Goal: Task Accomplishment & Management: Manage account settings

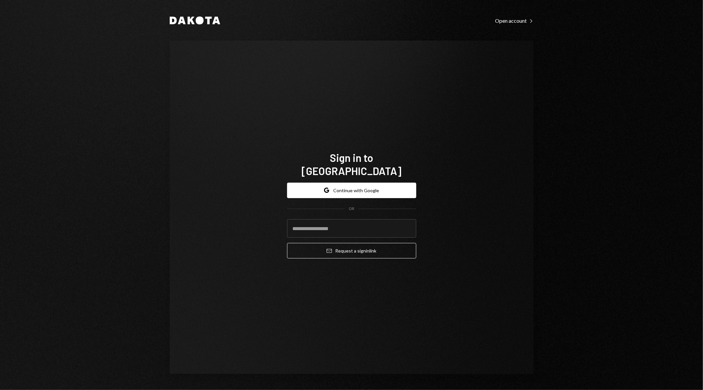
type input "**********"
click at [262, 240] on div "**********" at bounding box center [352, 207] width 364 height 333
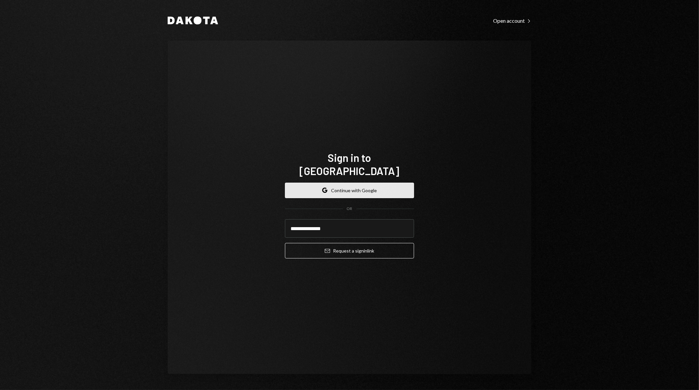
click at [367, 182] on button "Google Continue with Google" at bounding box center [349, 189] width 129 height 15
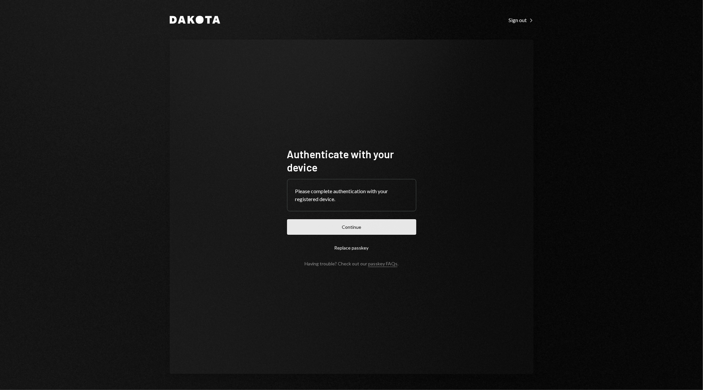
click at [355, 230] on button "Continue" at bounding box center [351, 226] width 129 height 15
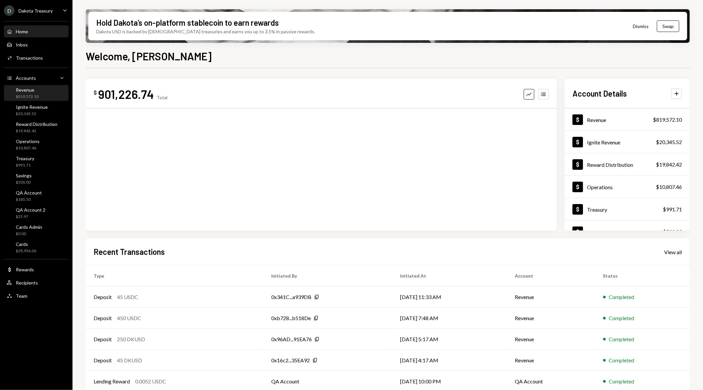
click at [32, 93] on div "Revenue $819,572.10" at bounding box center [27, 93] width 23 height 13
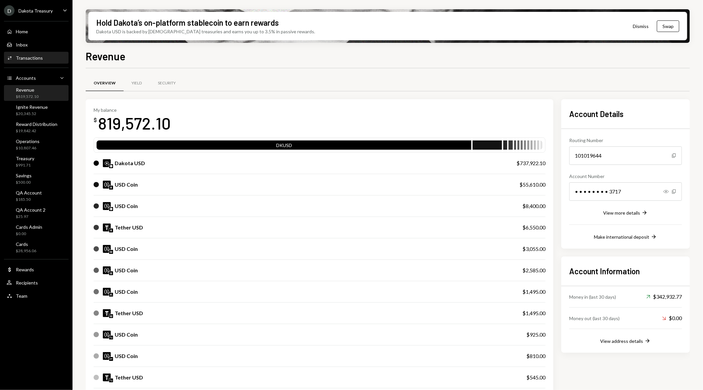
click at [28, 55] on div "Transactions" at bounding box center [29, 58] width 27 height 6
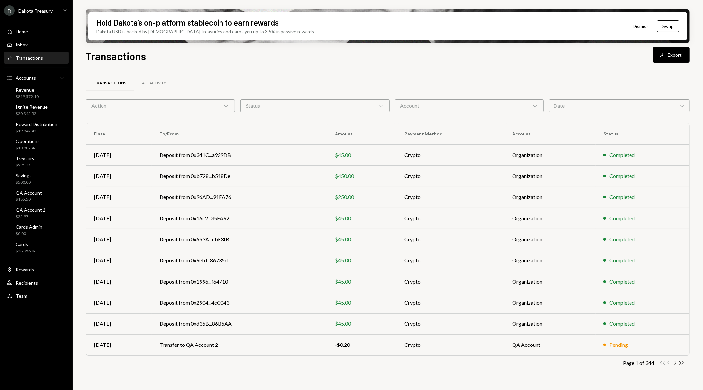
click at [673, 363] on icon "Chevron Right" at bounding box center [675, 362] width 6 height 6
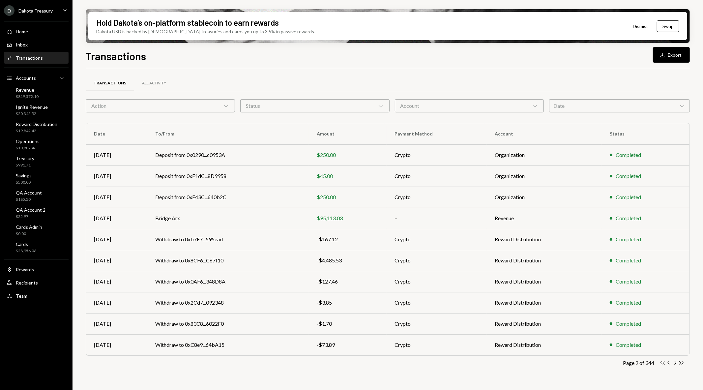
click at [662, 363] on icon "Double Arrow Left" at bounding box center [662, 362] width 6 height 6
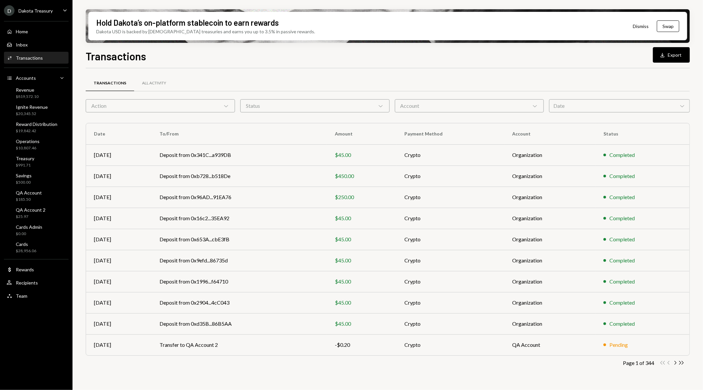
click at [495, 108] on div "Account Chevron Down" at bounding box center [469, 105] width 149 height 13
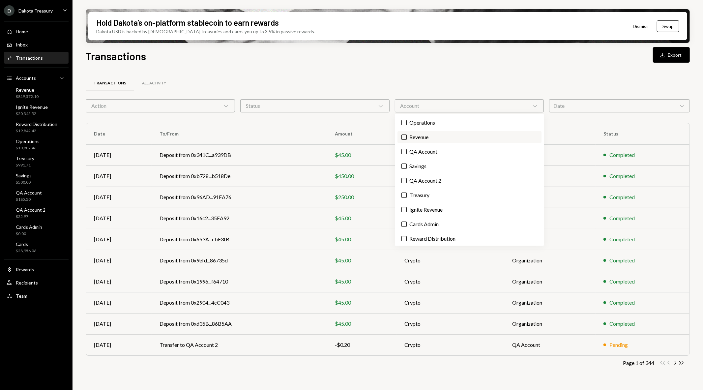
click at [424, 135] on label "Revenue" at bounding box center [469, 137] width 144 height 12
click at [406, 135] on button "Revenue" at bounding box center [403, 136] width 5 height 5
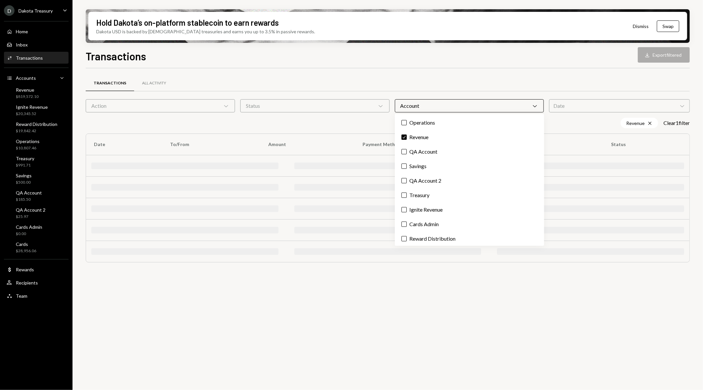
click at [440, 71] on div "Transactions All Activity Action Chevron Down Status Chevron Down Account Chevr…" at bounding box center [388, 171] width 604 height 207
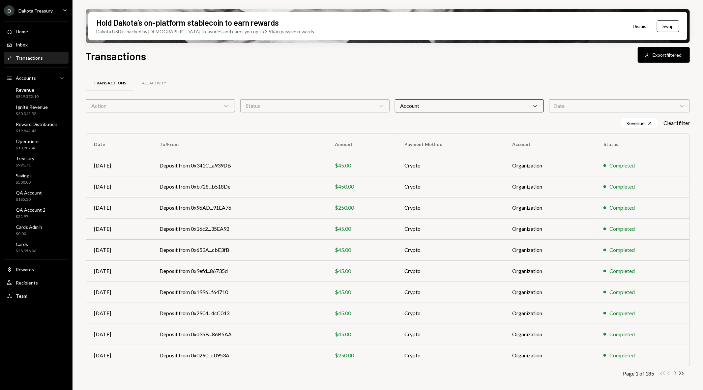
click at [674, 374] on icon "Chevron Right" at bounding box center [675, 373] width 6 height 6
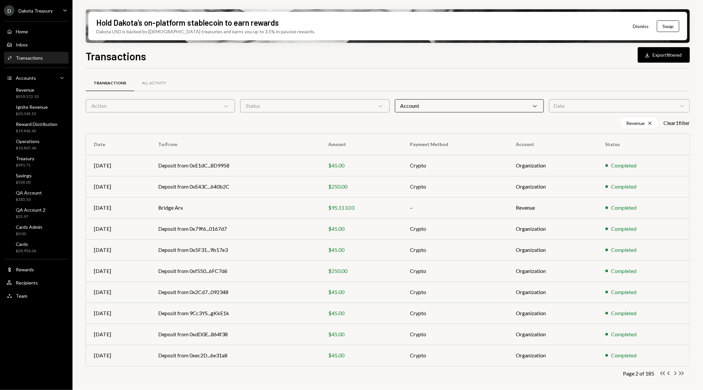
click at [43, 14] on div "D Dakota Treasury" at bounding box center [28, 10] width 49 height 11
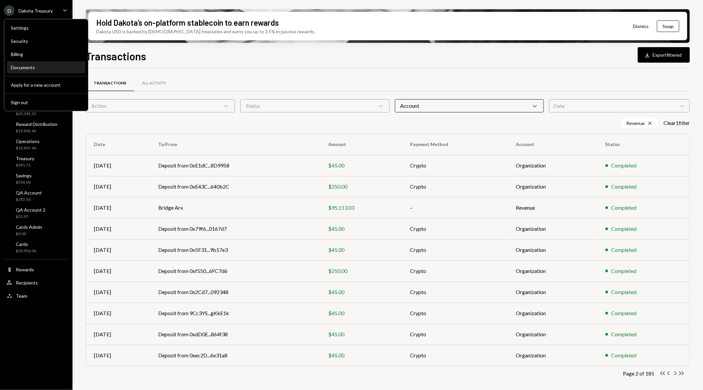
click at [28, 63] on div "Documents" at bounding box center [46, 67] width 70 height 11
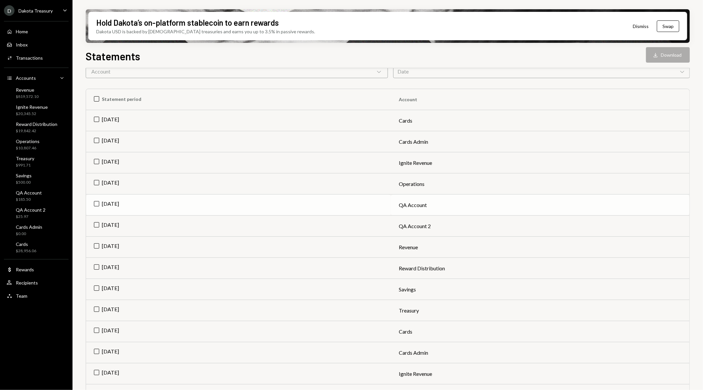
scroll to position [73, 0]
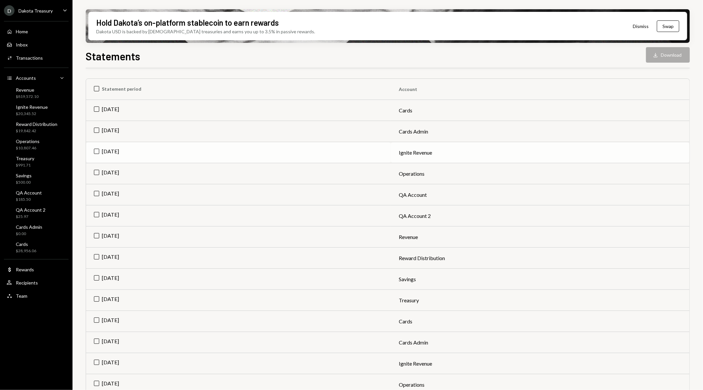
click at [93, 149] on td "[DATE]" at bounding box center [238, 152] width 305 height 21
click at [661, 55] on button "Download Download" at bounding box center [668, 54] width 44 height 15
click at [96, 150] on td "Check Sep 2025" at bounding box center [238, 152] width 305 height 21
click at [95, 172] on td "[DATE]" at bounding box center [238, 173] width 305 height 21
click at [667, 58] on button "Download Download" at bounding box center [668, 54] width 44 height 15
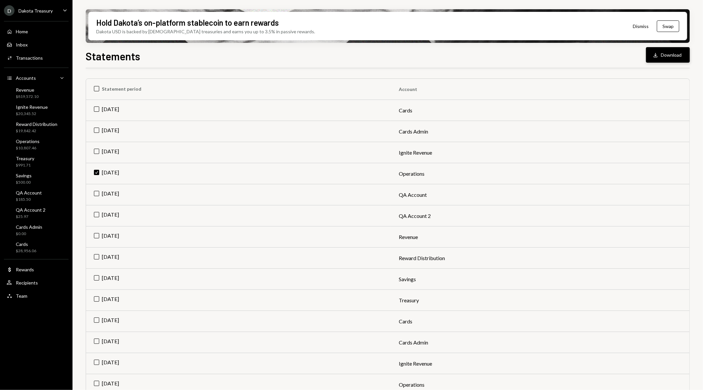
click at [673, 55] on button "Download Download" at bounding box center [668, 54] width 44 height 15
click at [95, 170] on td "Check Sep 2025" at bounding box center [238, 173] width 305 height 21
click at [35, 56] on div "Transactions" at bounding box center [29, 58] width 27 height 6
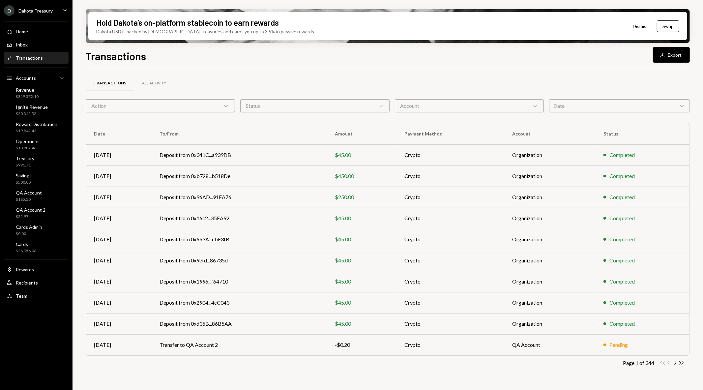
click at [347, 108] on div "Status Chevron Down" at bounding box center [314, 105] width 149 height 13
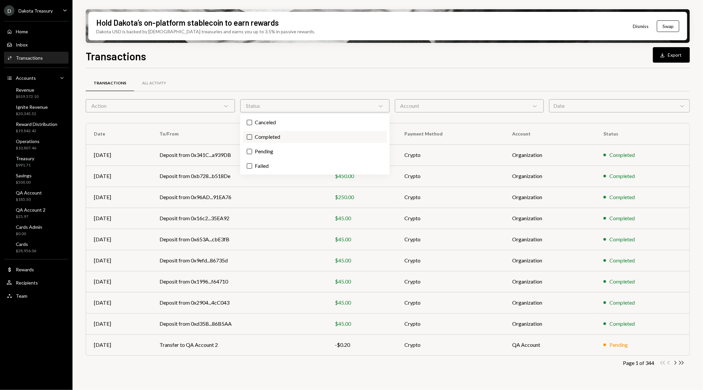
click at [326, 135] on label "Completed" at bounding box center [315, 137] width 144 height 12
click at [252, 135] on button "Completed" at bounding box center [249, 136] width 5 height 5
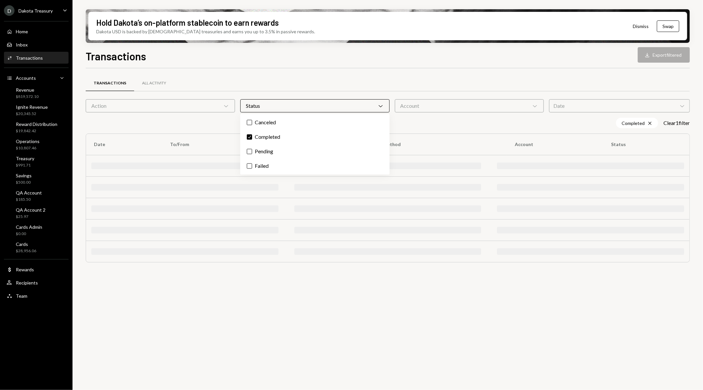
click at [368, 78] on div "Transactions All Activity" at bounding box center [388, 83] width 604 height 17
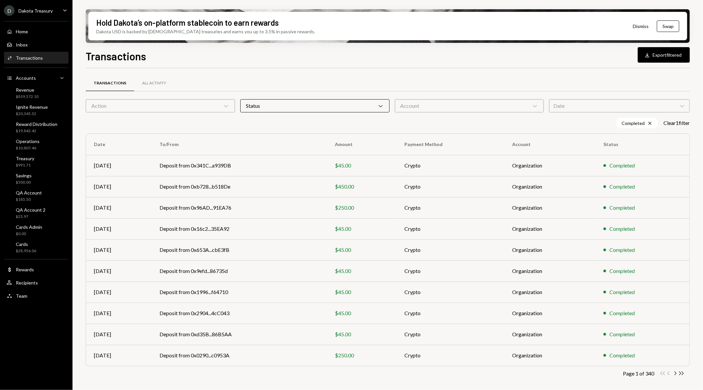
click at [434, 104] on div "Account Chevron Down" at bounding box center [469, 105] width 149 height 13
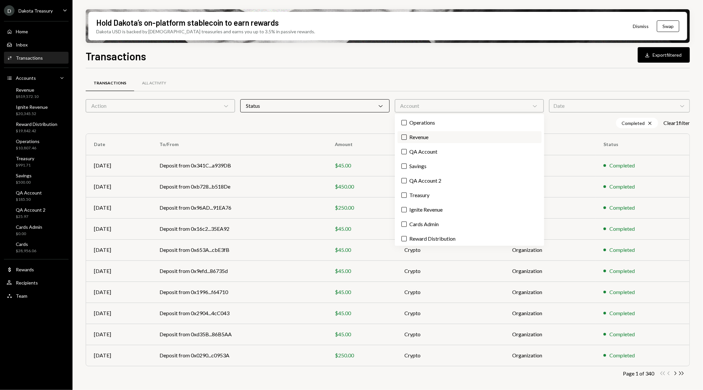
click at [427, 139] on label "Revenue" at bounding box center [469, 137] width 144 height 12
click at [406, 139] on button "Revenue" at bounding box center [403, 136] width 5 height 5
click at [425, 82] on div "Transactions All Activity" at bounding box center [388, 83] width 604 height 17
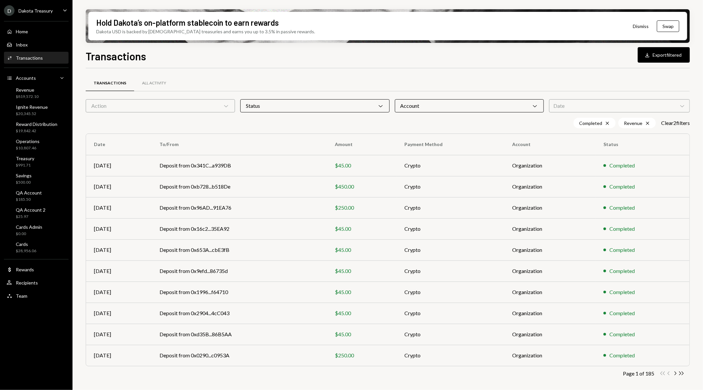
click at [606, 106] on div "Date Chevron Down" at bounding box center [619, 105] width 141 height 13
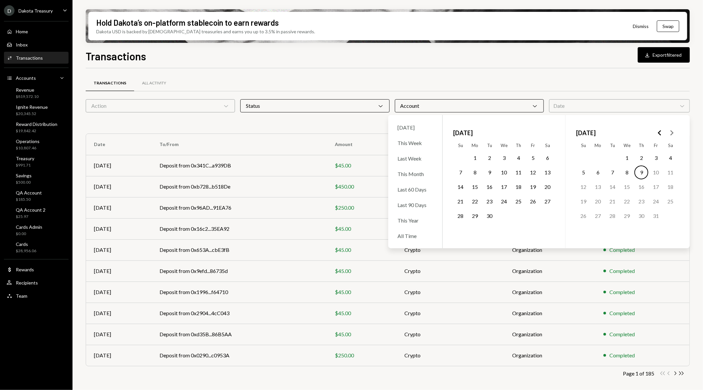
click at [625, 155] on button "1" at bounding box center [627, 158] width 14 height 14
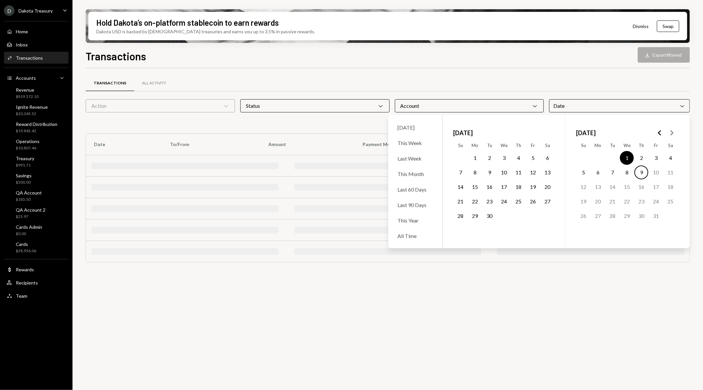
click at [641, 171] on button "9" at bounding box center [641, 172] width 14 height 14
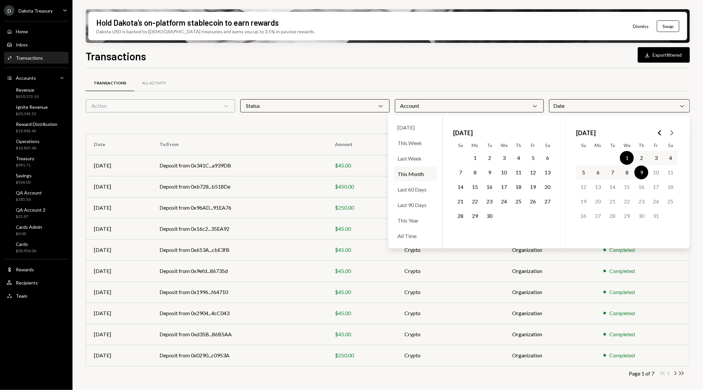
click at [437, 61] on div "Transactions Download Export filtered" at bounding box center [388, 55] width 604 height 14
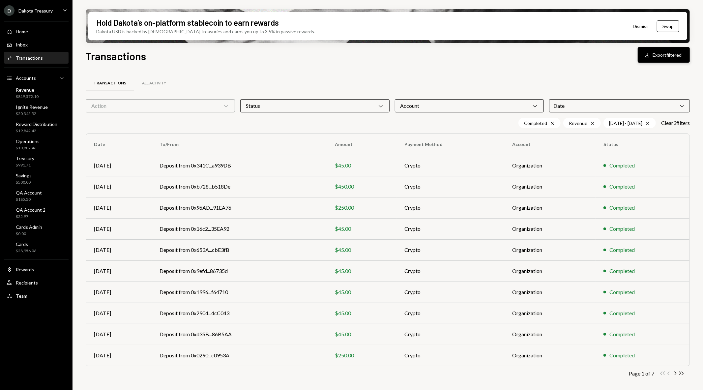
click at [650, 60] on button "Download Export filtered" at bounding box center [663, 54] width 52 height 15
click at [645, 121] on icon "Cross" at bounding box center [647, 123] width 5 height 5
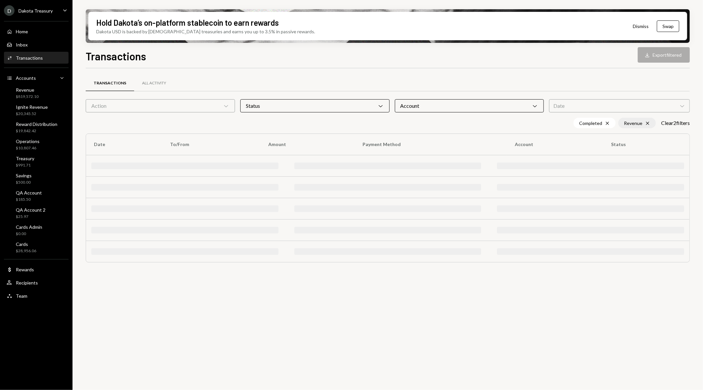
click at [645, 122] on icon "Cross" at bounding box center [647, 123] width 5 height 5
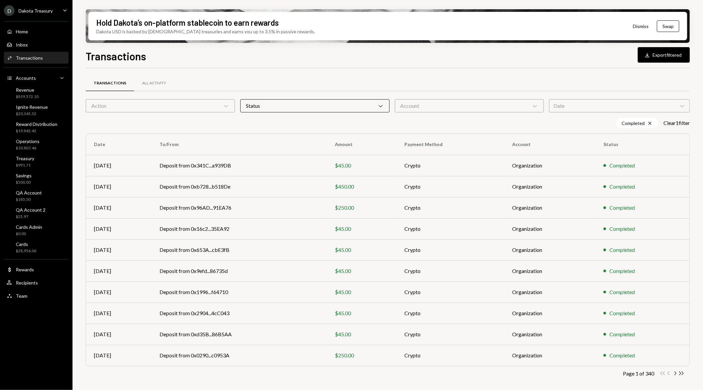
click at [186, 105] on div "Action Chevron Down" at bounding box center [160, 105] width 149 height 13
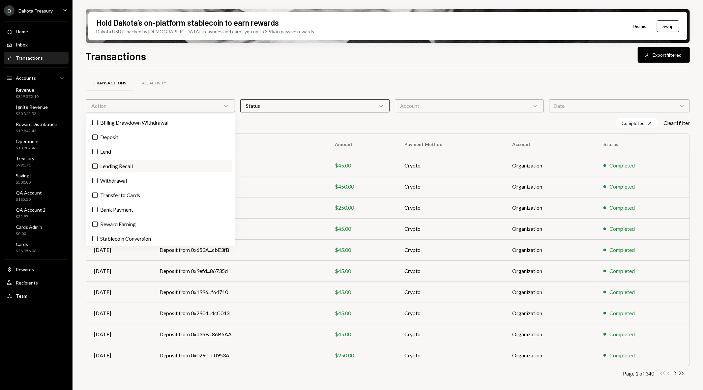
scroll to position [15, 0]
click at [438, 68] on div "Transactions All Activity Action Chevron Down Status Chevron Down Account Chevr…" at bounding box center [388, 230] width 604 height 325
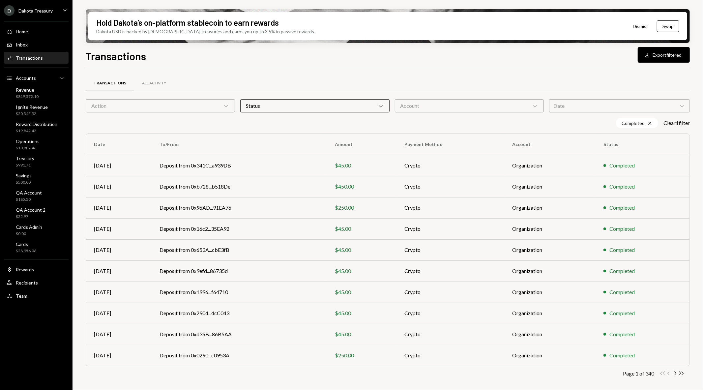
click at [427, 111] on div "Account Chevron Down" at bounding box center [469, 105] width 149 height 13
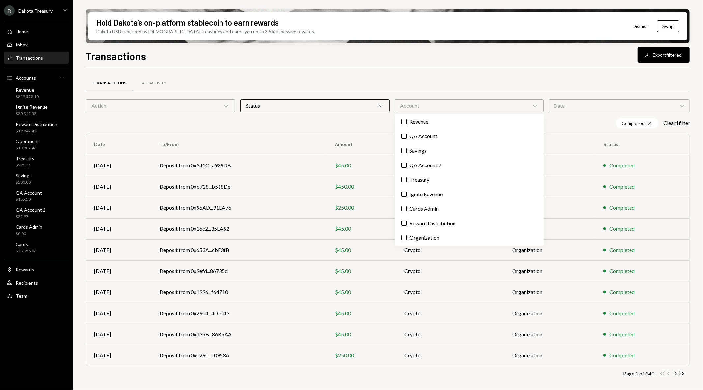
click at [478, 72] on div "Transactions All Activity Action Chevron Down Status Chevron Down Account Chevr…" at bounding box center [388, 230] width 604 height 325
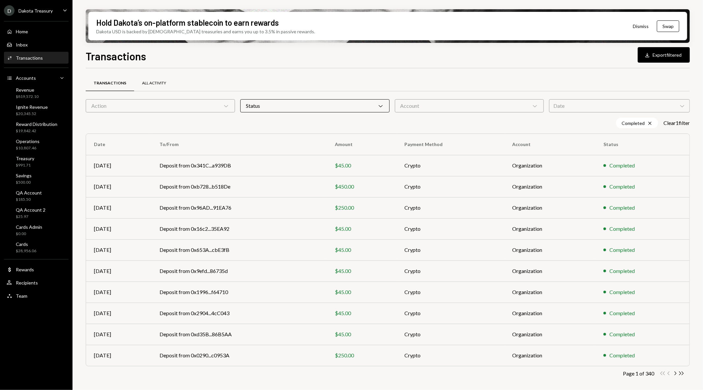
click at [150, 83] on div "All Activity" at bounding box center [154, 83] width 24 height 6
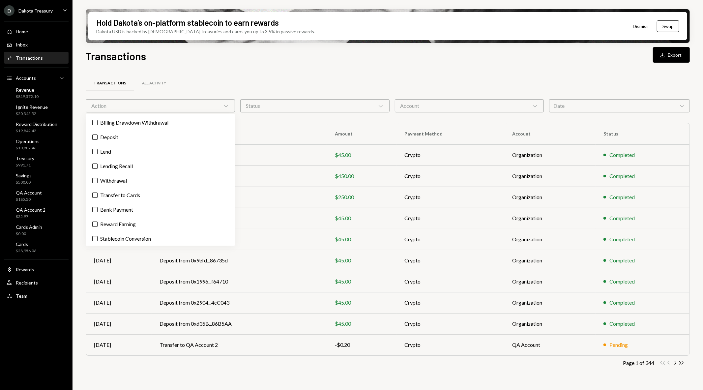
click at [498, 76] on div "Transactions All Activity" at bounding box center [388, 83] width 604 height 17
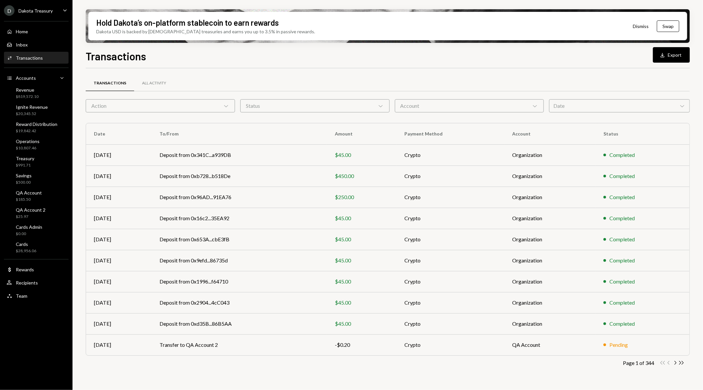
click at [603, 111] on div "Date Chevron Down" at bounding box center [619, 105] width 141 height 13
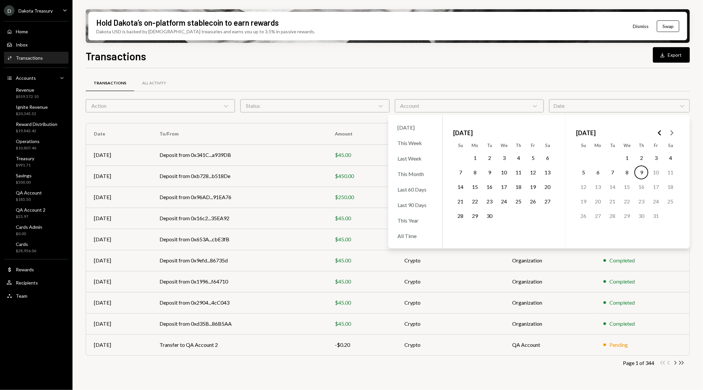
click at [475, 215] on button "29" at bounding box center [475, 216] width 14 height 14
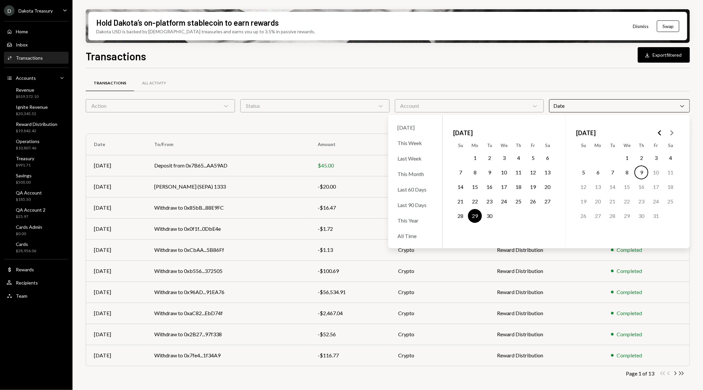
click at [525, 75] on div "Transactions All Activity" at bounding box center [388, 83] width 604 height 17
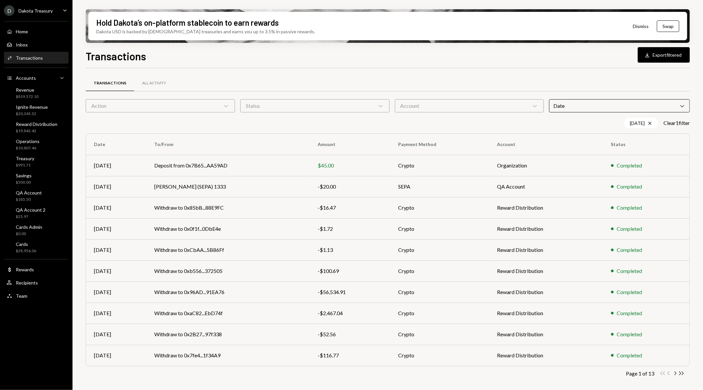
drag, startPoint x: 568, startPoint y: 105, endPoint x: 560, endPoint y: 125, distance: 21.9
click at [561, 123] on div "Transactions All Activity Action Chevron Down Status Chevron Down Account Chevr…" at bounding box center [388, 236] width 604 height 315
click at [642, 120] on div "[DATE] Cross" at bounding box center [641, 123] width 34 height 11
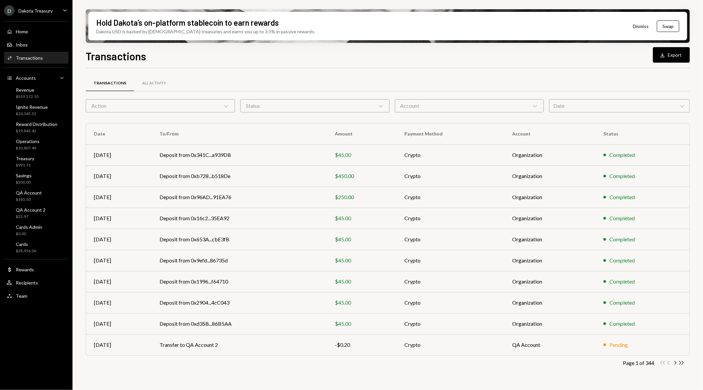
click at [578, 107] on div "Date Chevron Down" at bounding box center [619, 105] width 141 height 13
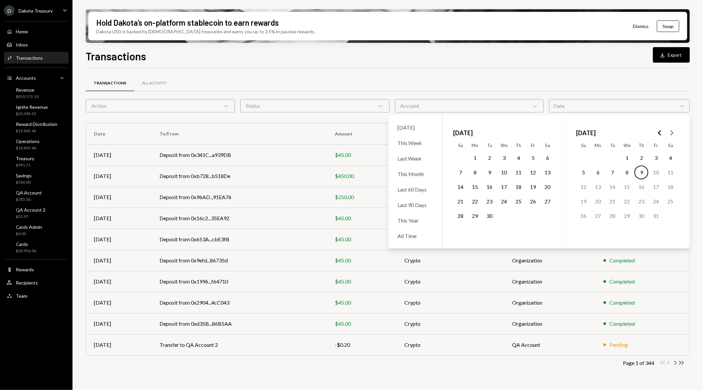
click at [473, 218] on button "29" at bounding box center [475, 216] width 14 height 14
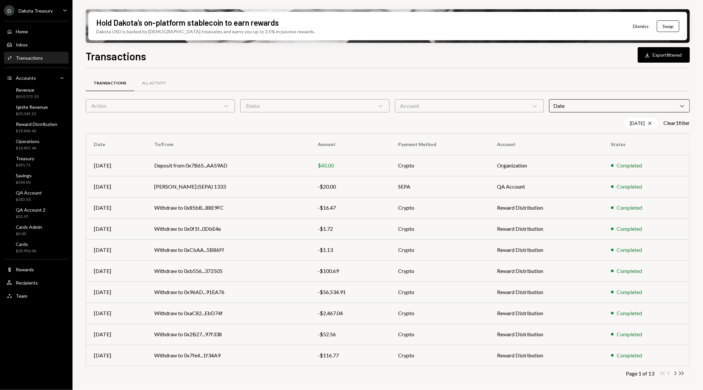
click at [332, 106] on div "Status Chevron Down" at bounding box center [314, 105] width 149 height 13
click at [644, 122] on div "[DATE] Cross" at bounding box center [641, 123] width 34 height 11
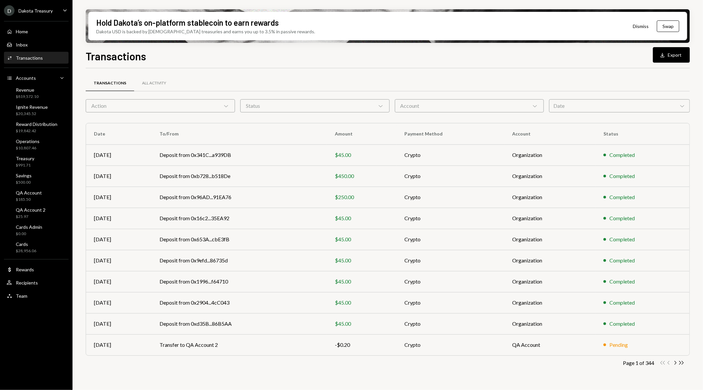
click at [574, 105] on div "Date Chevron Down" at bounding box center [619, 105] width 141 height 13
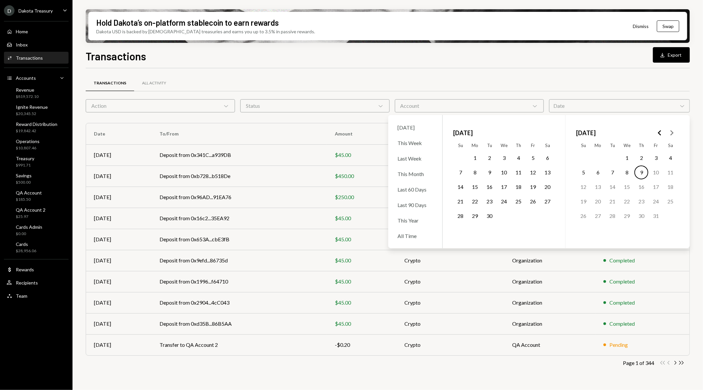
click at [456, 213] on button "28" at bounding box center [460, 216] width 14 height 14
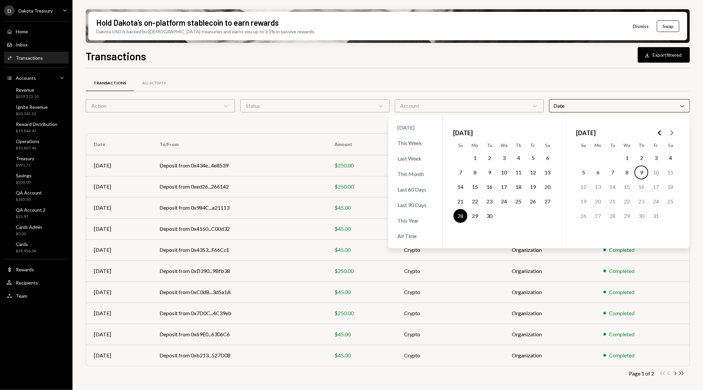
click at [399, 78] on div "Transactions All Activity" at bounding box center [388, 83] width 604 height 17
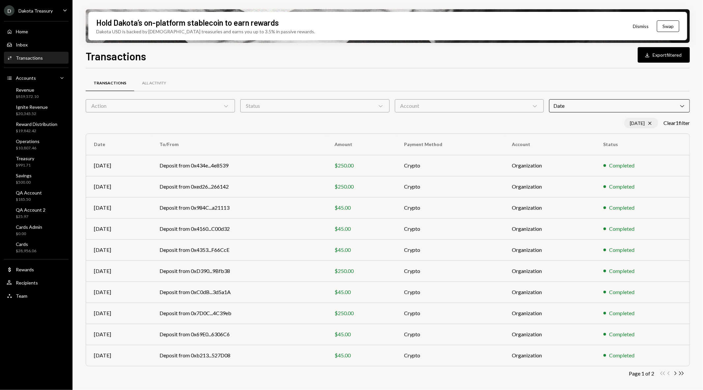
click at [641, 121] on div "[DATE] Cross" at bounding box center [641, 123] width 34 height 11
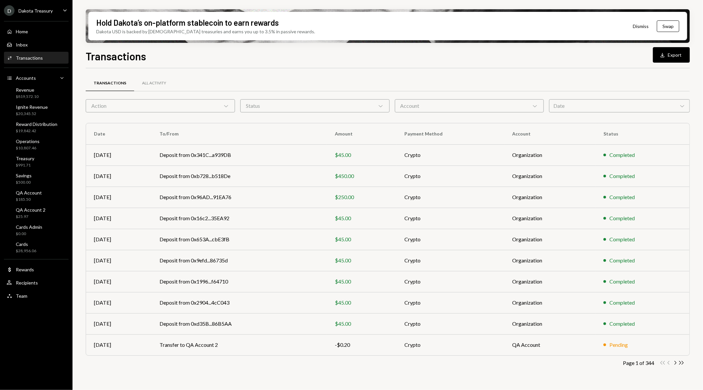
click at [453, 106] on div "Account Chevron Down" at bounding box center [469, 105] width 149 height 13
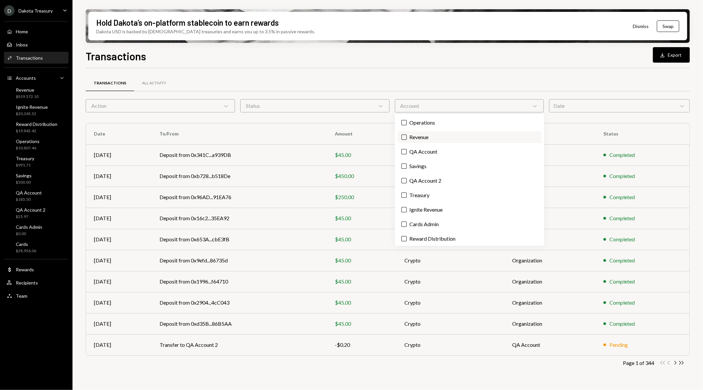
click at [441, 136] on label "Revenue" at bounding box center [469, 137] width 144 height 12
click at [406, 136] on button "Revenue" at bounding box center [403, 136] width 5 height 5
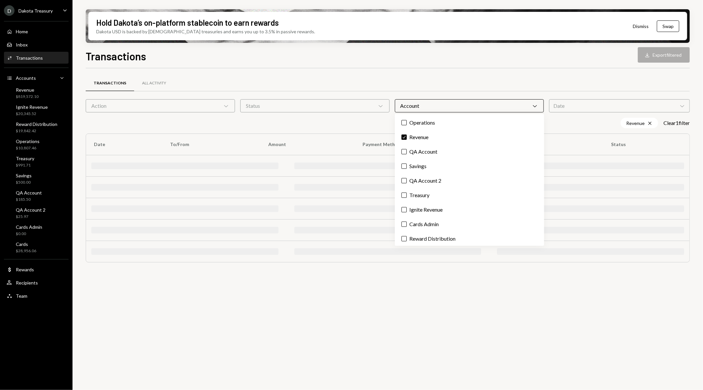
click at [427, 84] on div "Transactions All Activity" at bounding box center [388, 83] width 604 height 17
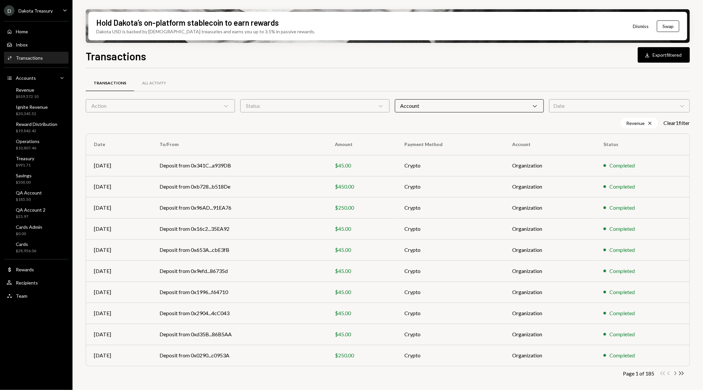
click at [674, 374] on icon "Chevron Right" at bounding box center [675, 373] width 6 height 6
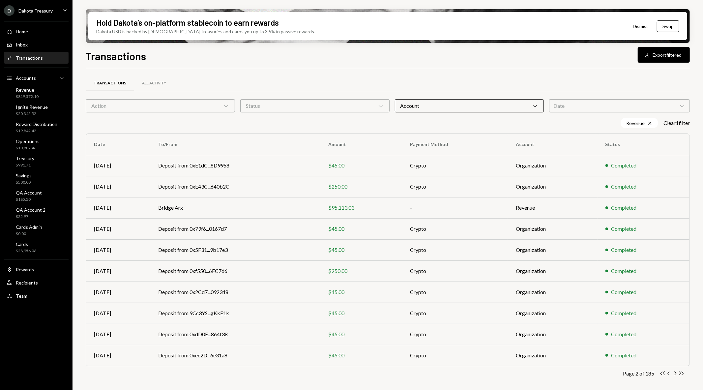
click at [674, 374] on icon "Chevron Right" at bounding box center [675, 373] width 6 height 6
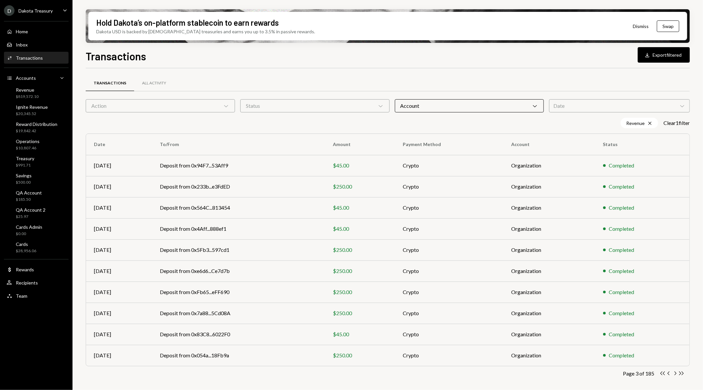
click at [674, 374] on icon "Chevron Right" at bounding box center [675, 373] width 6 height 6
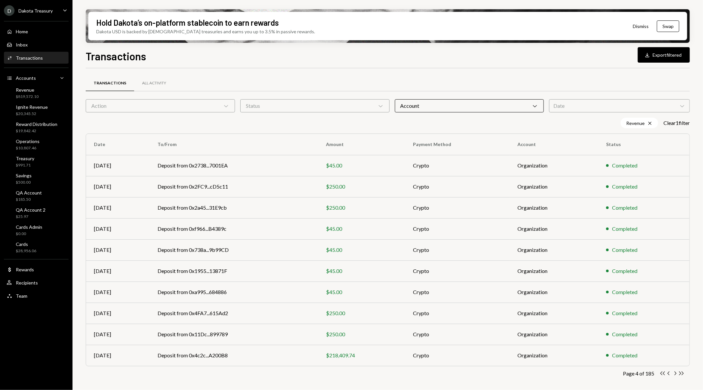
click at [674, 374] on icon "Chevron Right" at bounding box center [675, 373] width 6 height 6
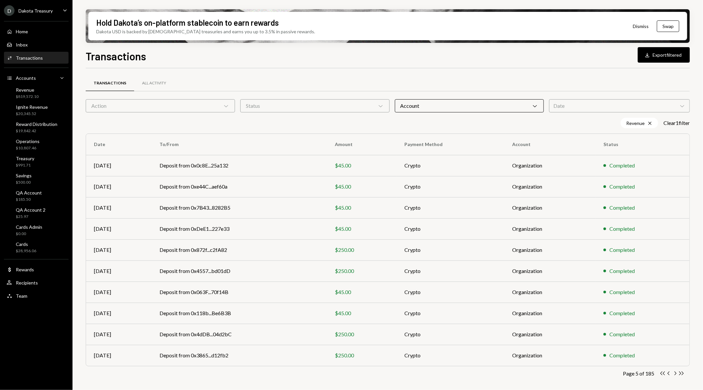
click at [674, 374] on icon "Chevron Right" at bounding box center [675, 373] width 6 height 6
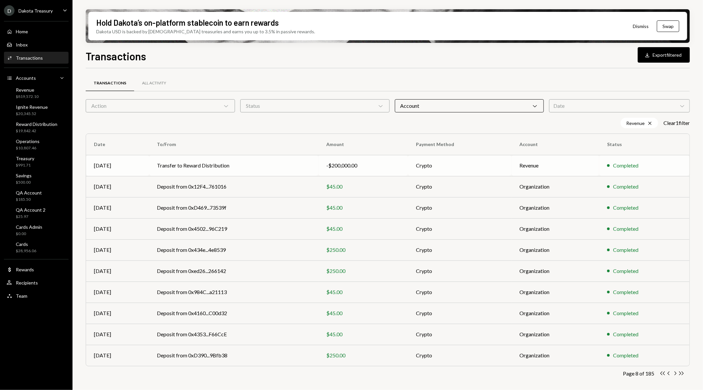
click at [252, 167] on td "Transfer to Reward Distribution" at bounding box center [233, 165] width 169 height 21
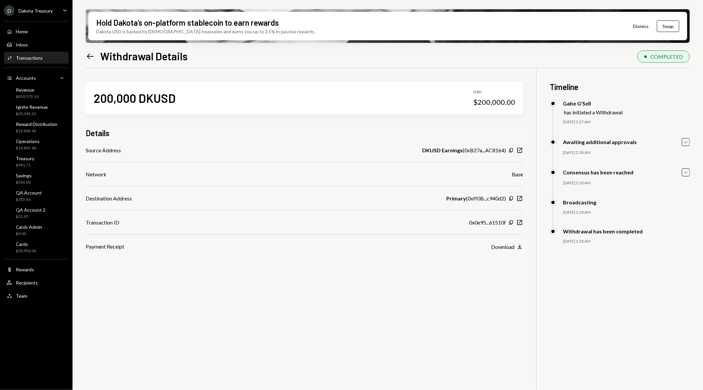
click at [92, 56] on icon at bounding box center [90, 56] width 7 height 6
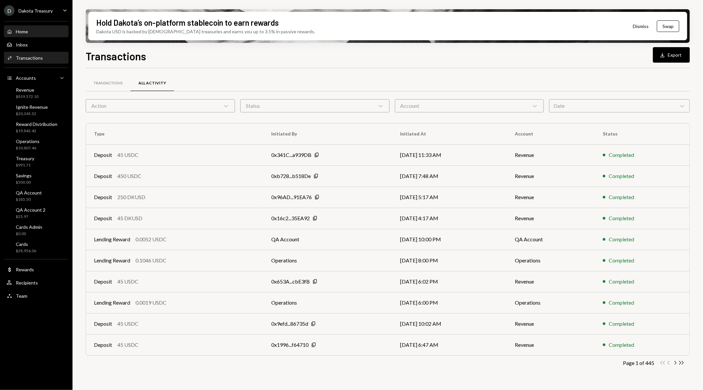
click at [28, 30] on div "Home Home" at bounding box center [36, 32] width 59 height 6
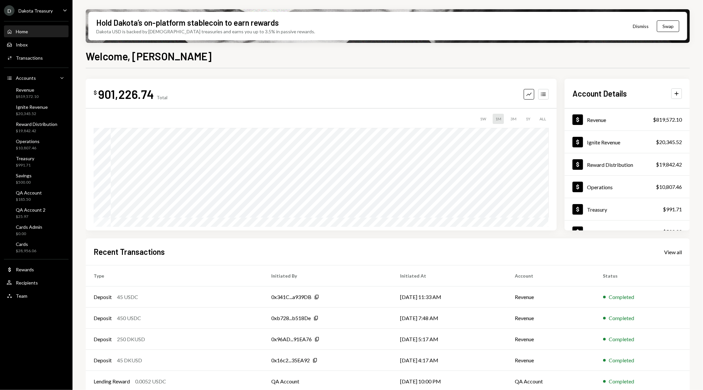
click at [39, 9] on div "Dakota Treasury" at bounding box center [35, 11] width 34 height 6
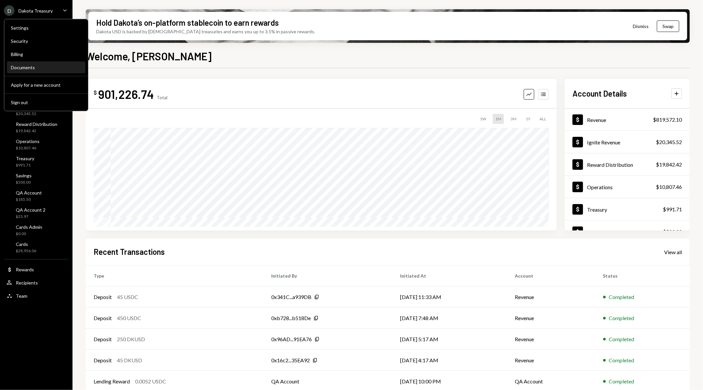
click at [40, 67] on div "Documents" at bounding box center [46, 68] width 70 height 6
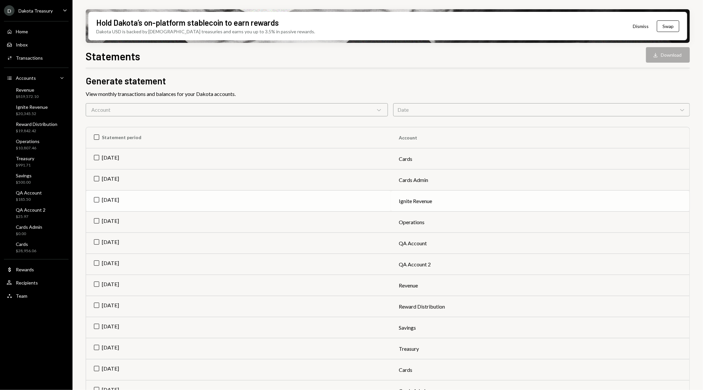
scroll to position [37, 0]
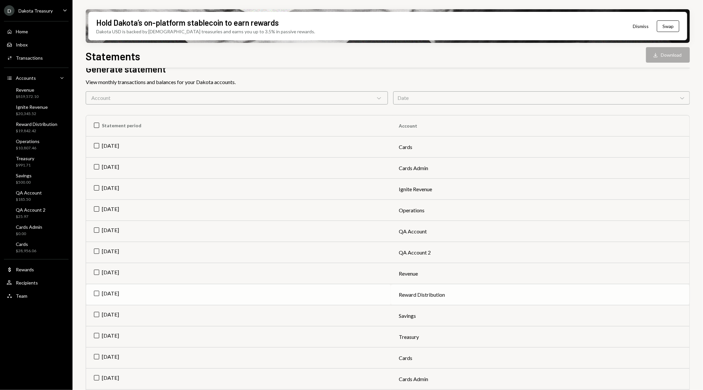
click at [98, 292] on td "[DATE]" at bounding box center [238, 294] width 305 height 21
click at [656, 54] on icon "Download" at bounding box center [655, 55] width 7 height 7
click at [667, 54] on button "Download Download" at bounding box center [668, 54] width 44 height 15
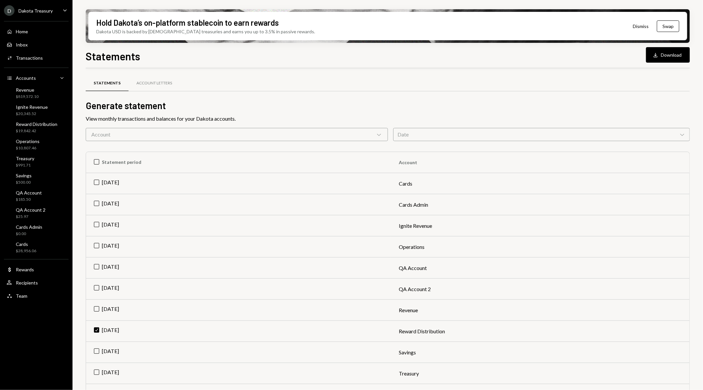
scroll to position [37, 0]
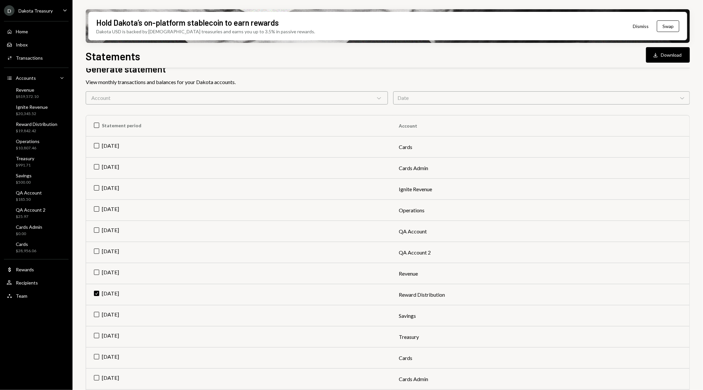
click at [43, 13] on div "Dakota Treasury" at bounding box center [35, 11] width 34 height 6
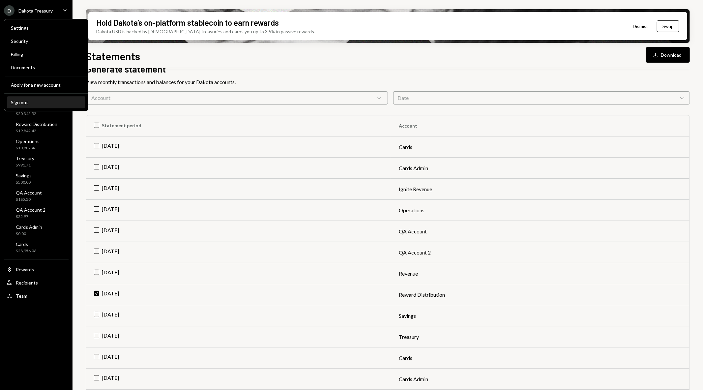
click at [60, 100] on div "Sign out" at bounding box center [46, 102] width 70 height 6
